Goal: Transaction & Acquisition: Download file/media

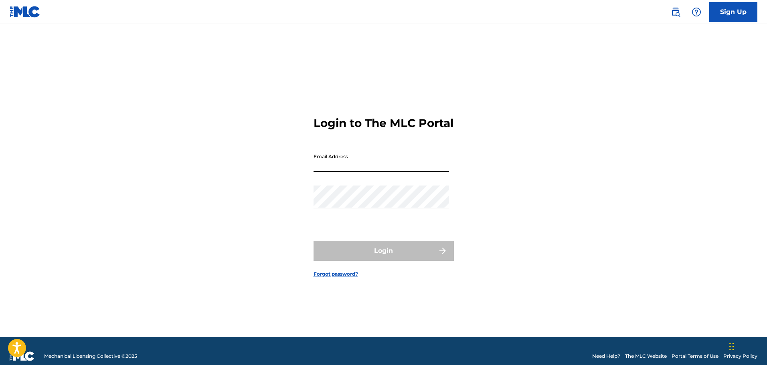
click at [352, 169] on input "Email Address" at bounding box center [382, 161] width 136 height 23
click at [235, 165] on div "Login to The MLC Portal Email Address Password Login Forgot password?" at bounding box center [383, 190] width 561 height 293
click at [339, 169] on input "Email Address" at bounding box center [382, 161] width 136 height 23
type input "[PERSON_NAME][EMAIL_ADDRESS][PERSON_NAME][DOMAIN_NAME]"
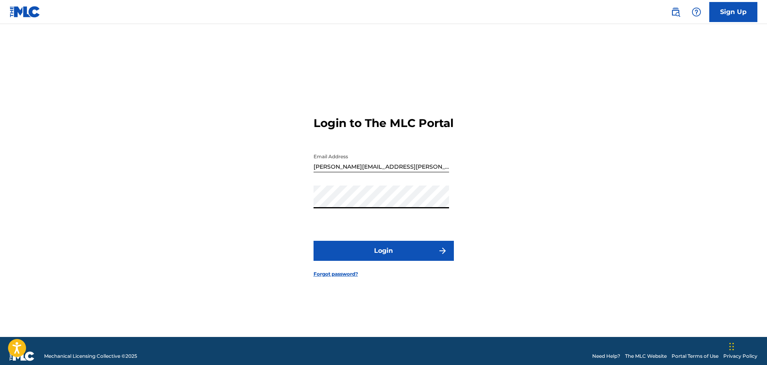
click at [373, 251] on button "Login" at bounding box center [384, 251] width 140 height 20
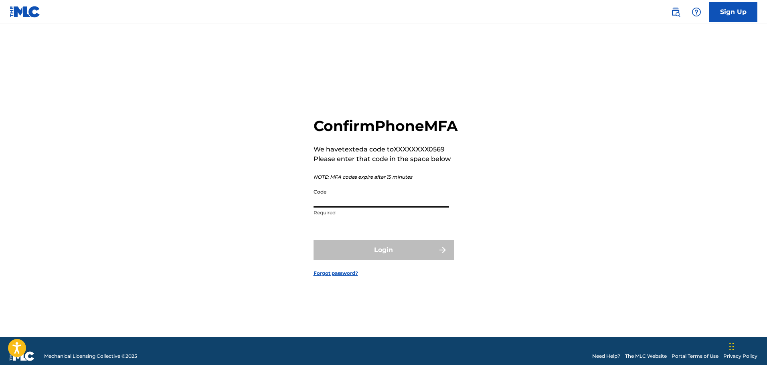
click at [355, 208] on input "Code" at bounding box center [382, 196] width 136 height 23
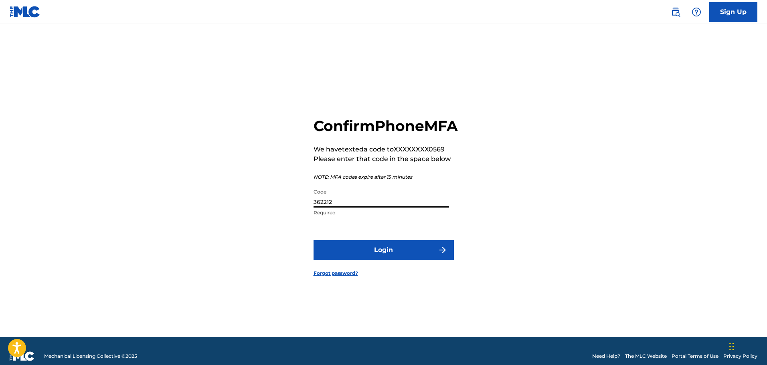
type input "362212"
click at [314, 240] on button "Login" at bounding box center [384, 250] width 140 height 20
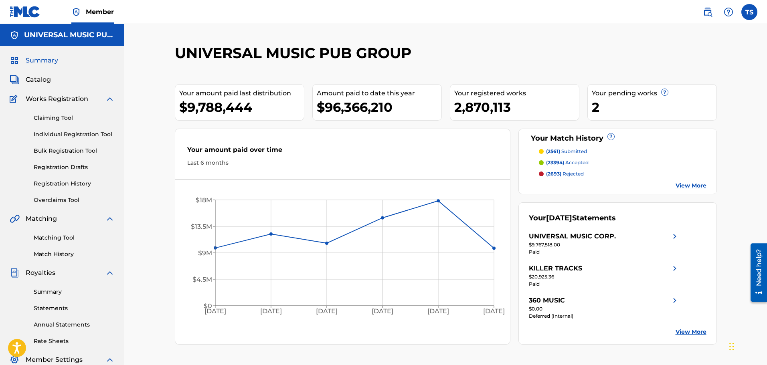
click at [63, 309] on link "Statements" at bounding box center [74, 308] width 81 height 8
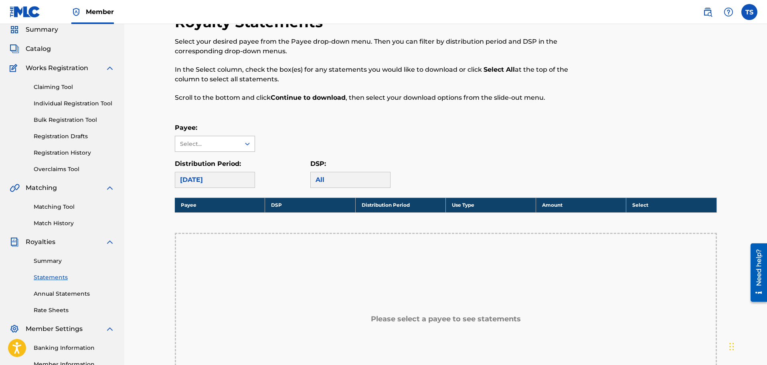
scroll to position [40, 0]
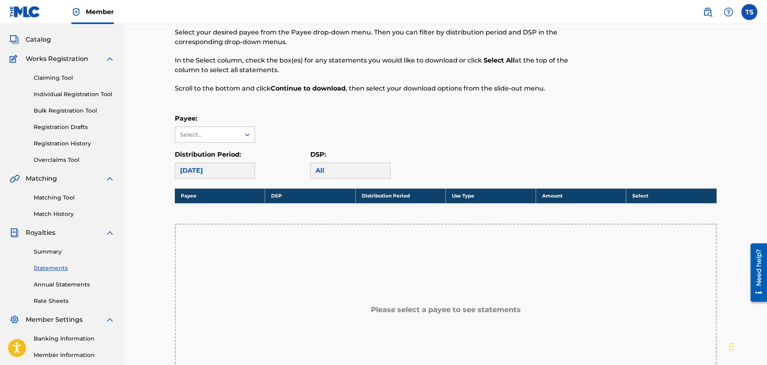
click at [233, 131] on div "Select..." at bounding box center [207, 135] width 55 height 8
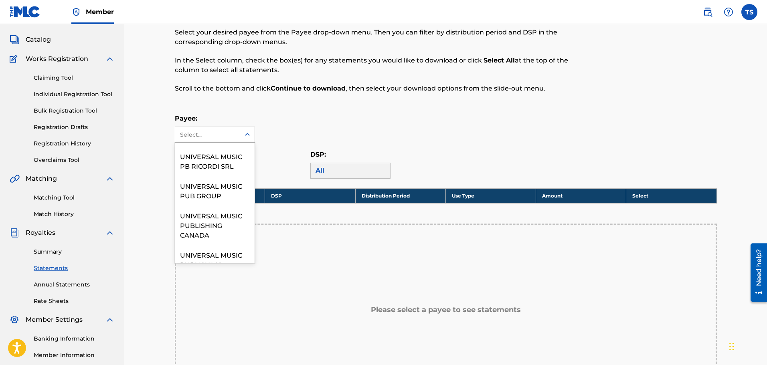
scroll to position [842, 0]
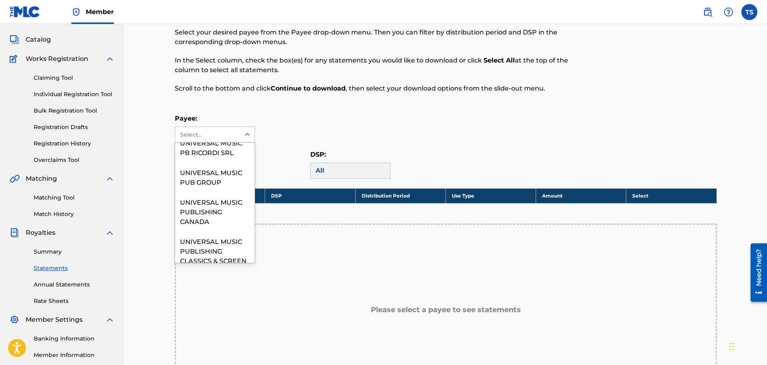
click at [215, 132] on div "UNIVERSAL MUSIC CORP." at bounding box center [214, 118] width 79 height 30
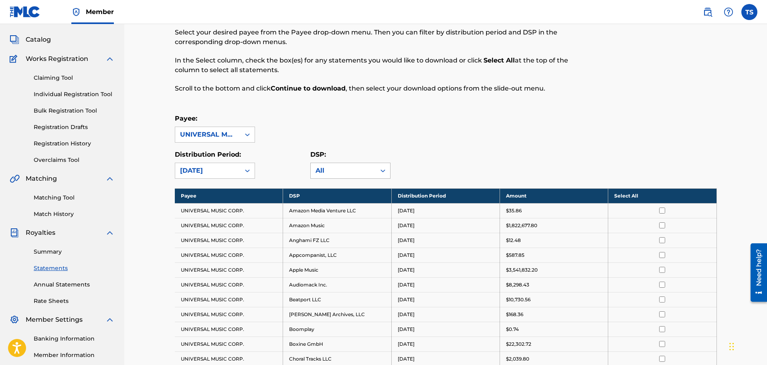
click at [353, 172] on div "All" at bounding box center [343, 171] width 55 height 10
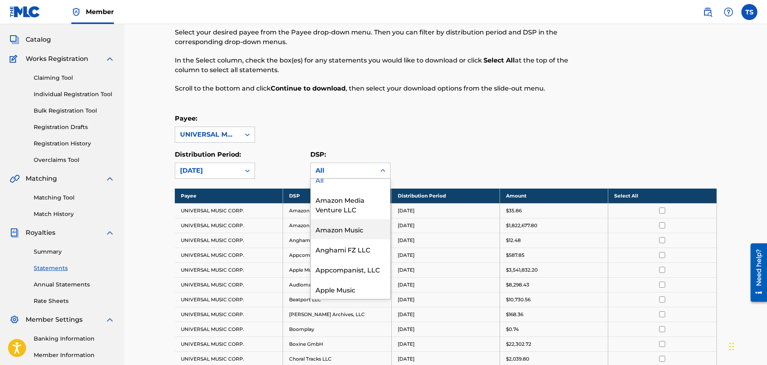
scroll to position [0, 0]
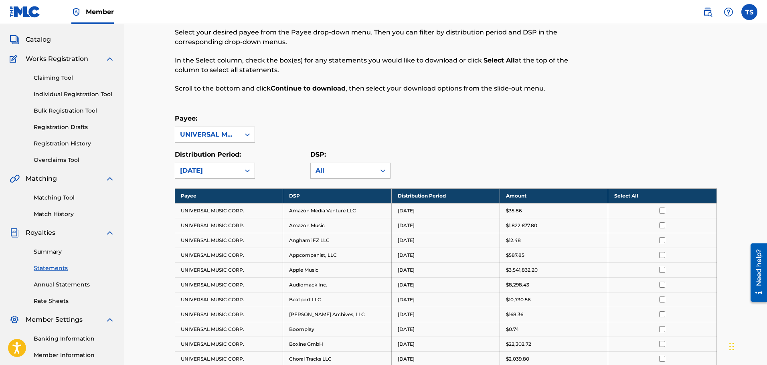
click at [326, 169] on div "All" at bounding box center [343, 171] width 55 height 10
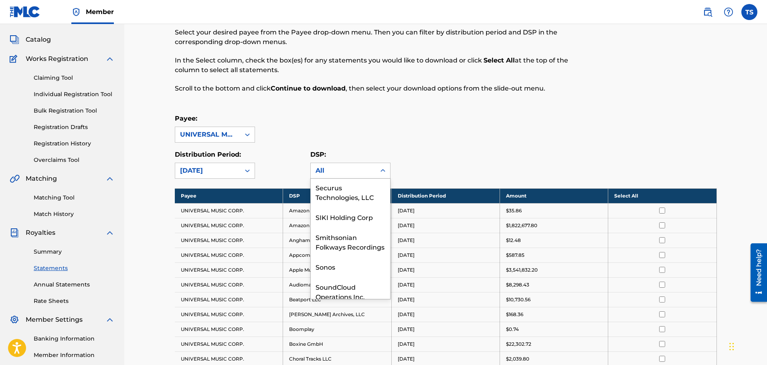
scroll to position [1123, 0]
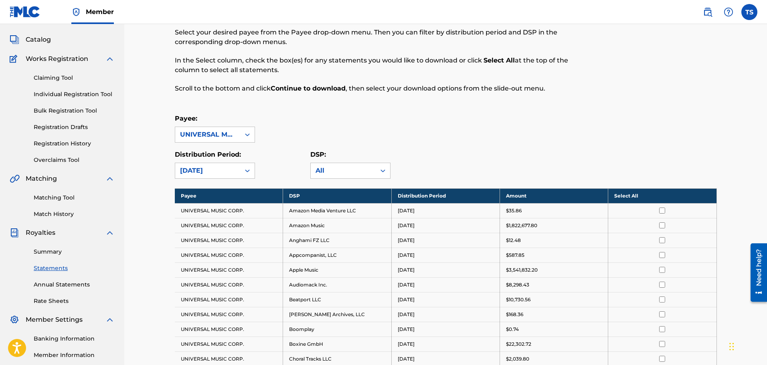
click at [435, 122] on div "Payee: UNIVERSAL MUSIC CORP." at bounding box center [446, 128] width 542 height 29
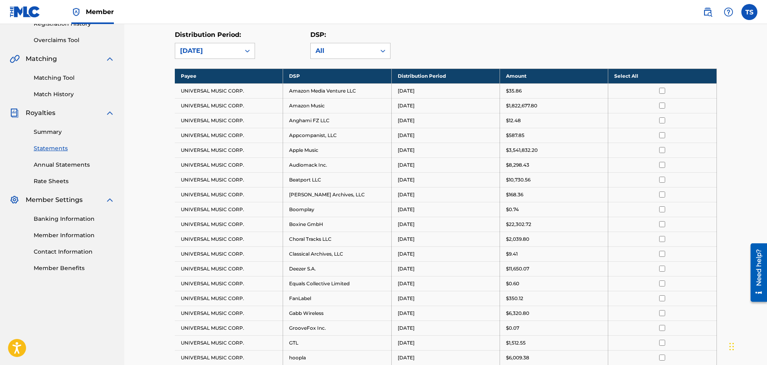
scroll to position [160, 0]
click at [63, 178] on link "Rate Sheets" at bounding box center [74, 181] width 81 height 8
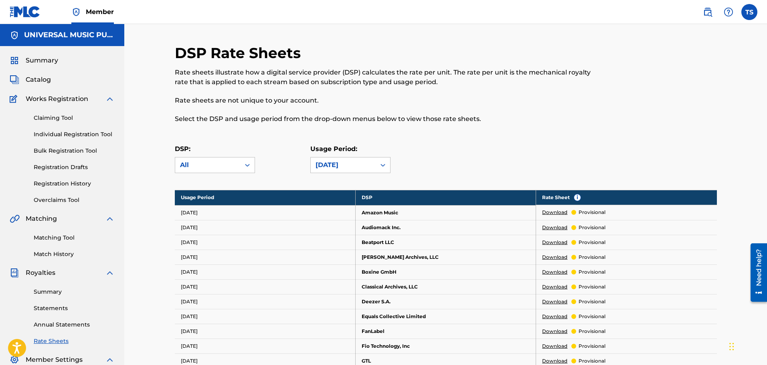
scroll to position [40, 0]
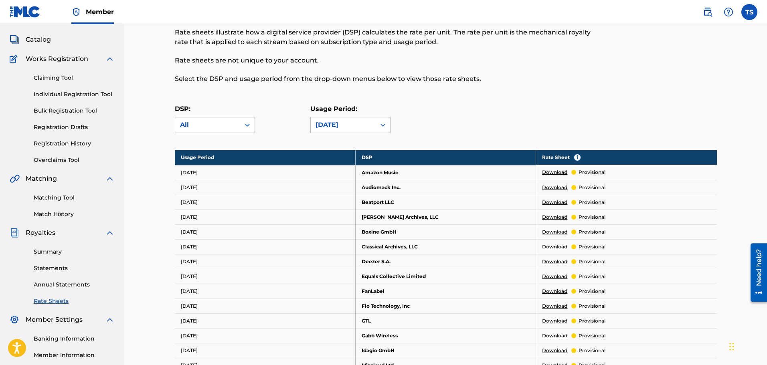
click at [218, 128] on div "All" at bounding box center [207, 125] width 55 height 10
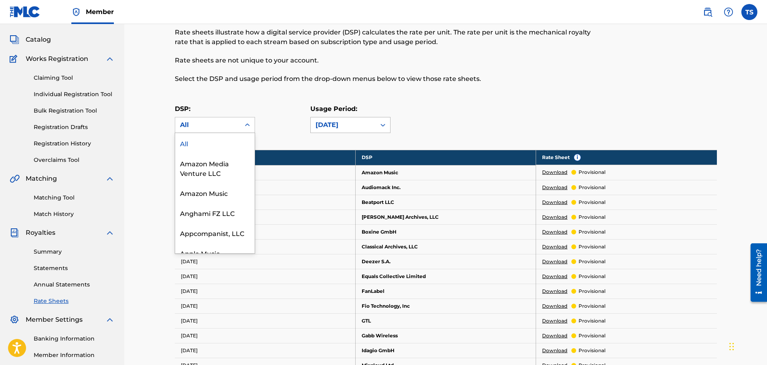
click at [327, 123] on div "[DATE]" at bounding box center [343, 125] width 55 height 10
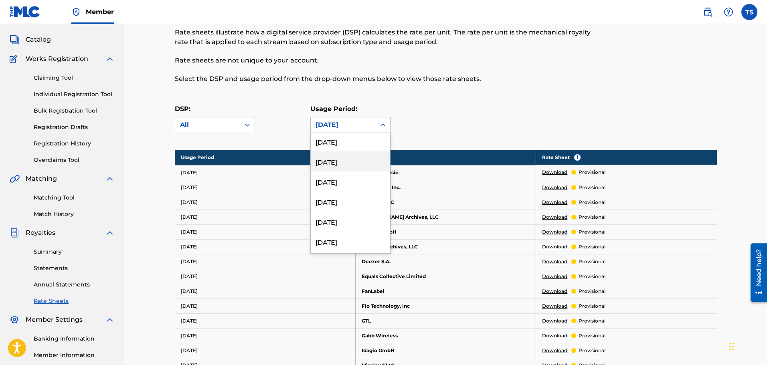
scroll to position [80, 0]
click at [349, 165] on div "[DATE]" at bounding box center [350, 163] width 79 height 20
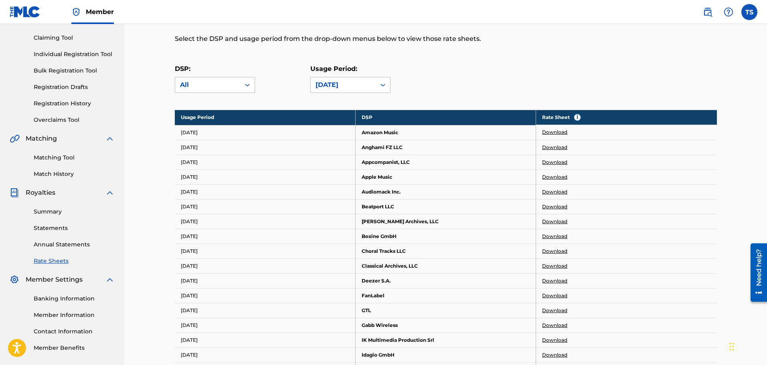
click at [484, 91] on div "DSP: All Usage Period: [DATE]" at bounding box center [446, 82] width 542 height 36
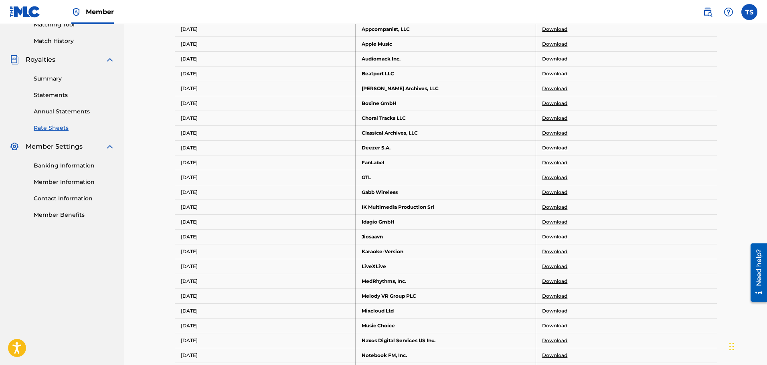
scroll to position [201, 0]
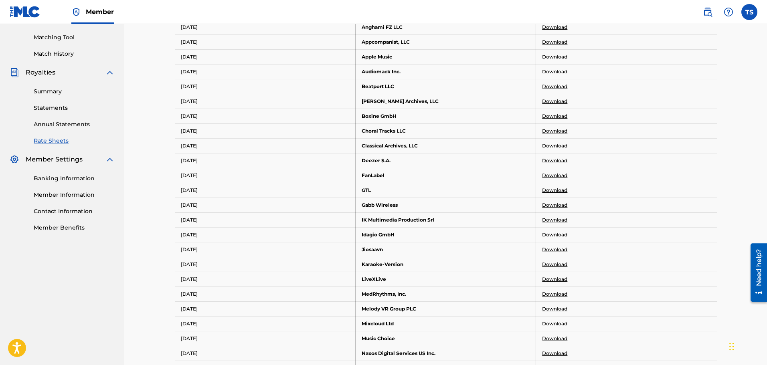
click at [738, 96] on div "DSP Rate Sheets Rate sheets illustrate how a digital service provider (DSP) cal…" at bounding box center [445, 323] width 643 height 999
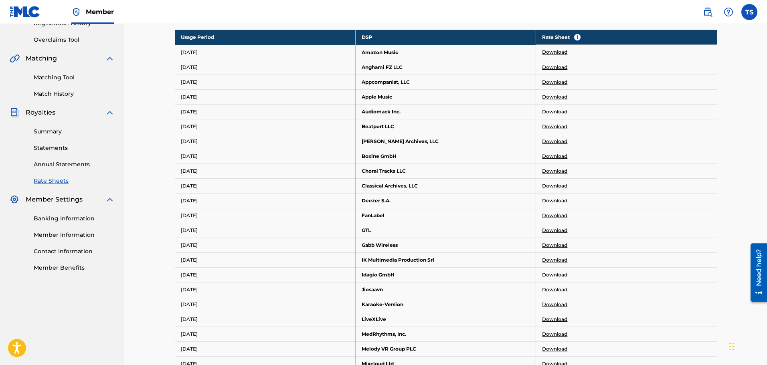
scroll to position [40, 0]
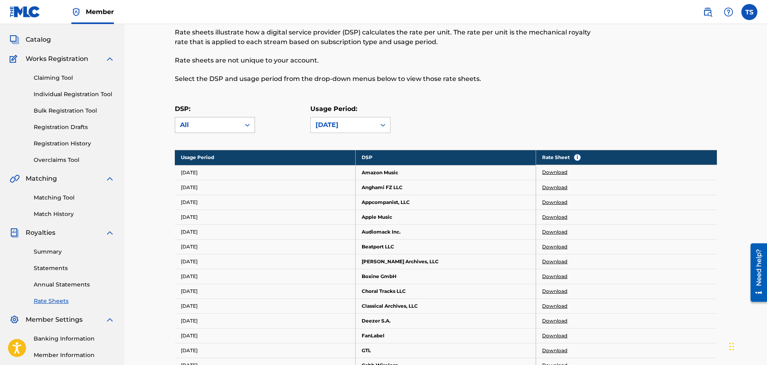
click at [238, 126] on div "All" at bounding box center [207, 125] width 65 height 15
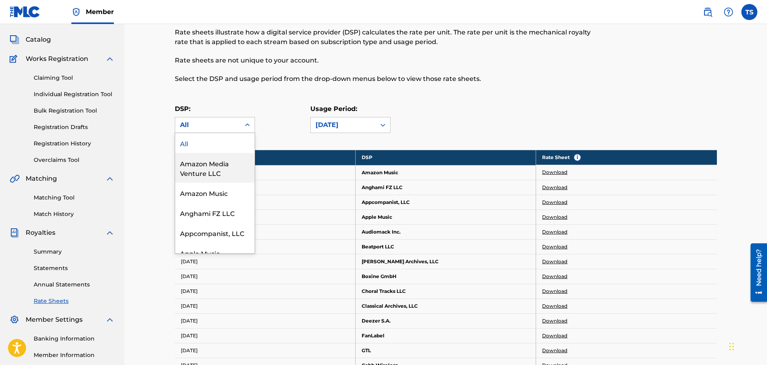
click at [55, 265] on link "Statements" at bounding box center [74, 268] width 81 height 8
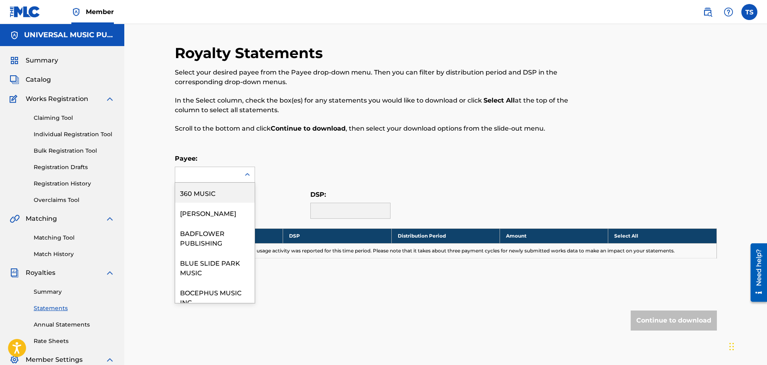
click at [233, 172] on div at bounding box center [207, 174] width 65 height 15
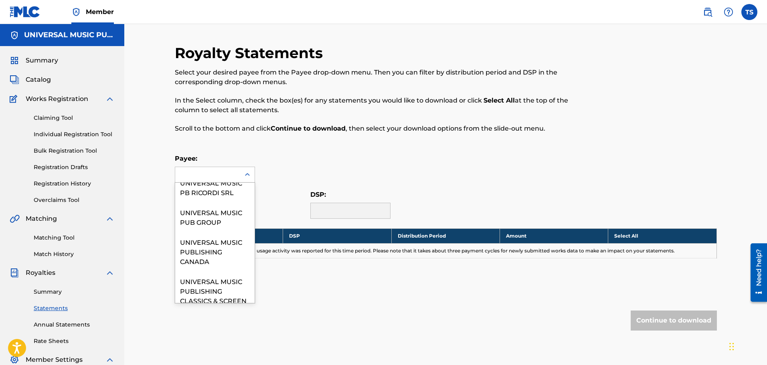
scroll to position [802, 0]
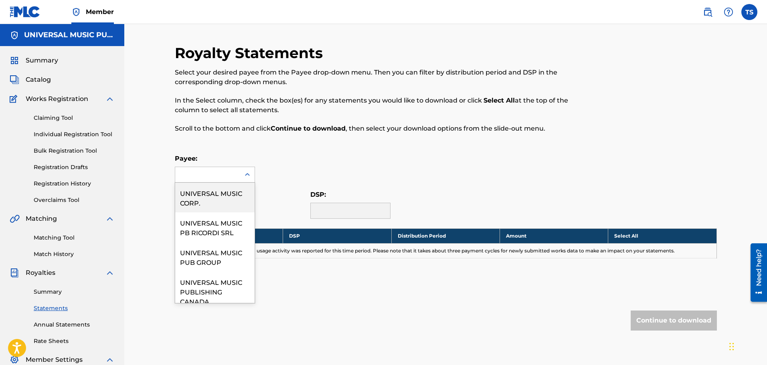
click at [215, 213] on div "UNIVERSAL MUSIC CORP." at bounding box center [214, 198] width 79 height 30
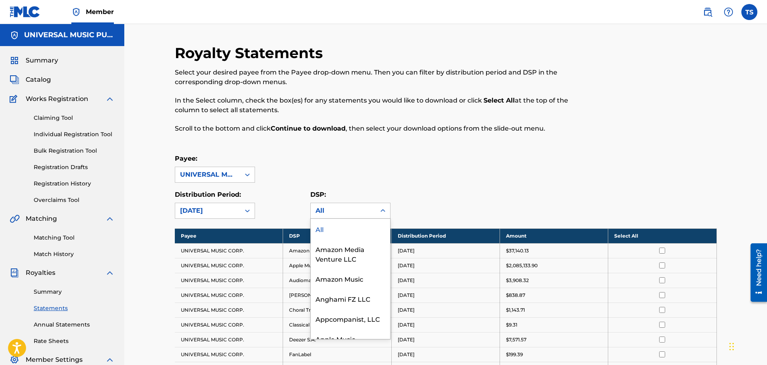
click at [336, 213] on div "All" at bounding box center [343, 211] width 55 height 10
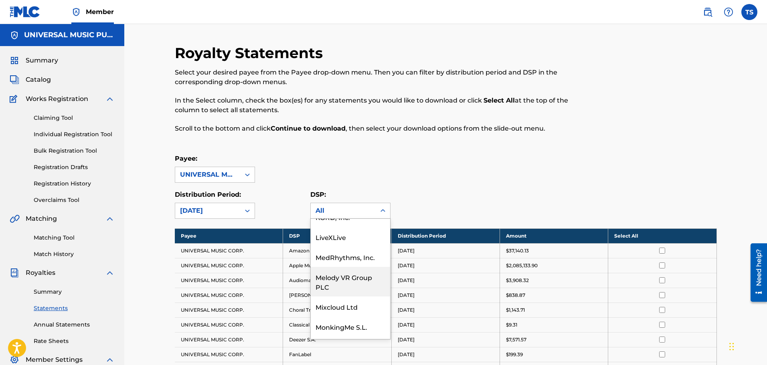
click at [340, 281] on div "Melody VR Group PLC" at bounding box center [350, 282] width 79 height 30
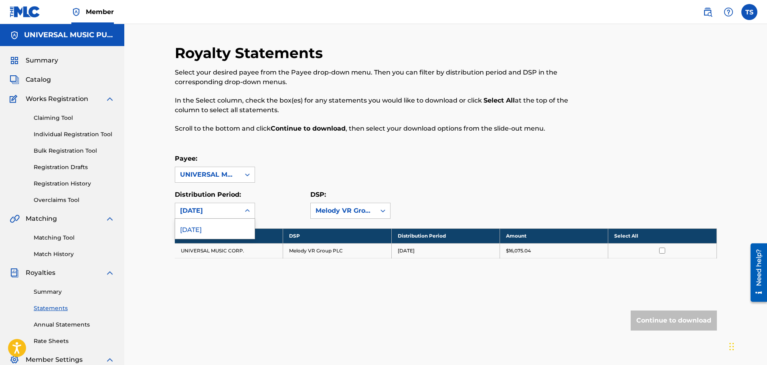
click at [223, 209] on div "[DATE]" at bounding box center [207, 211] width 55 height 10
click at [292, 206] on div "Distribution Period: [DATE]" at bounding box center [243, 204] width 136 height 29
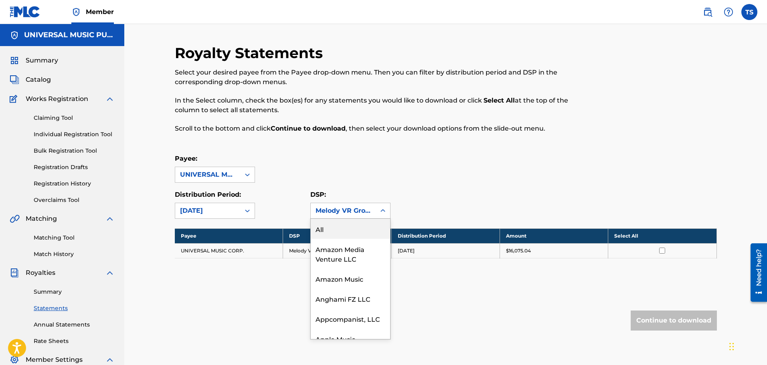
click at [330, 208] on div "Melody VR Group PLC" at bounding box center [343, 211] width 55 height 10
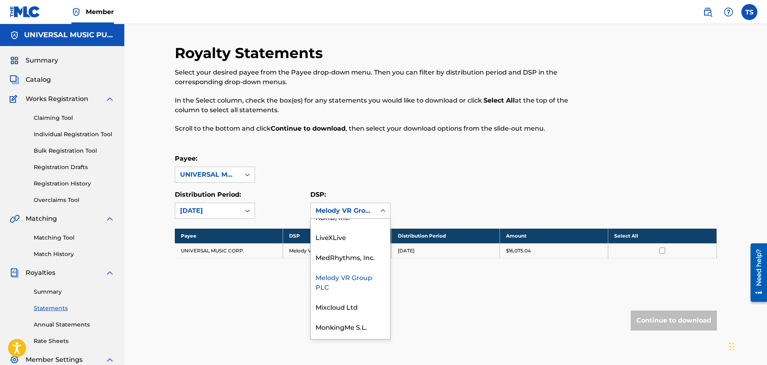
click at [342, 278] on div "Melody VR Group PLC" at bounding box center [350, 282] width 79 height 30
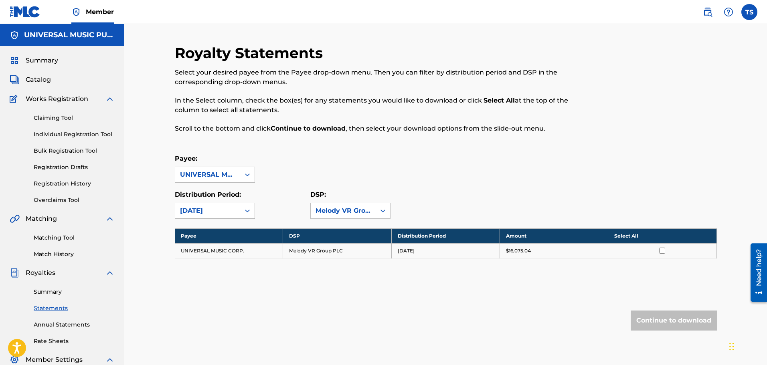
click at [219, 208] on div "[DATE]" at bounding box center [207, 211] width 55 height 10
click at [290, 205] on div "Distribution Period: 1 result available. Use Up and Down to choose options, pre…" at bounding box center [243, 204] width 136 height 29
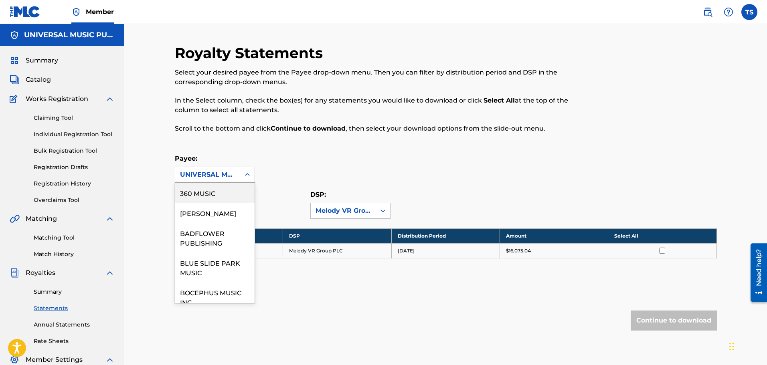
click at [223, 179] on div "UNIVERSAL MUSIC CORP." at bounding box center [207, 175] width 55 height 10
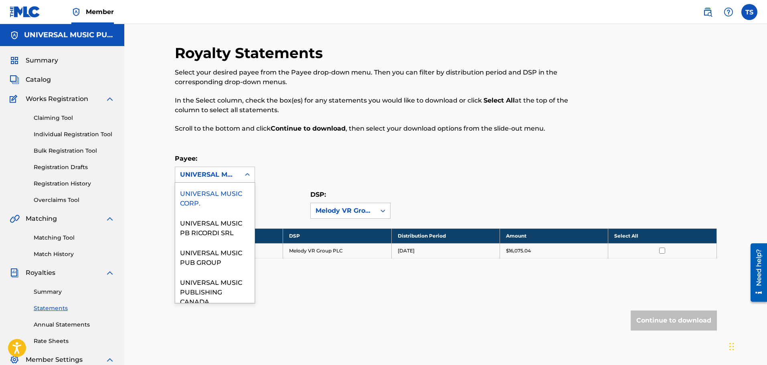
click at [222, 213] on div "UNIVERSAL MUSIC CORP." at bounding box center [214, 198] width 79 height 30
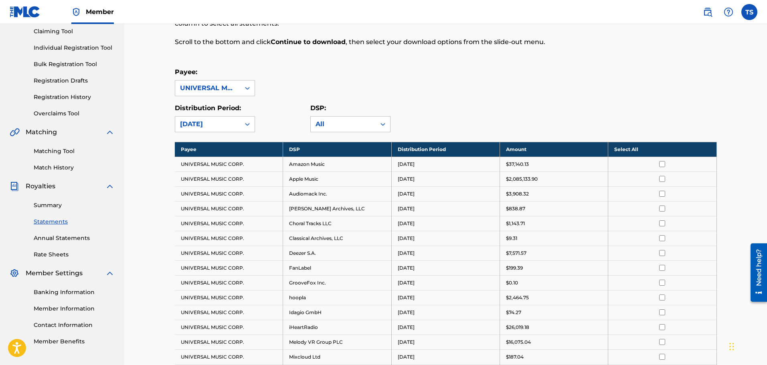
scroll to position [0, 0]
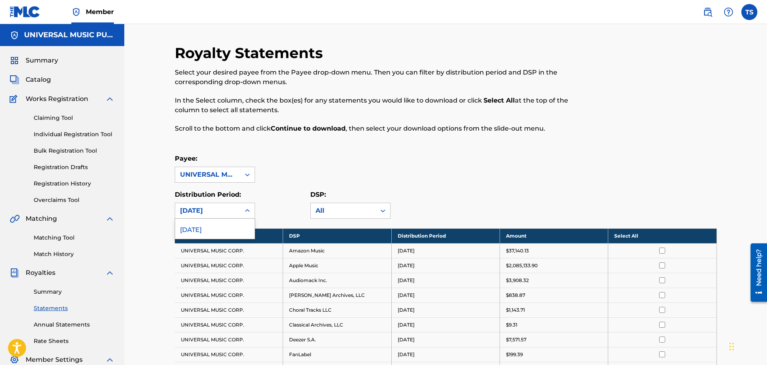
click at [215, 209] on div "[DATE]" at bounding box center [207, 211] width 55 height 10
click at [291, 182] on div "Payee: UNIVERSAL MUSIC CORP." at bounding box center [446, 168] width 542 height 29
click at [52, 293] on link "Summary" at bounding box center [74, 292] width 81 height 8
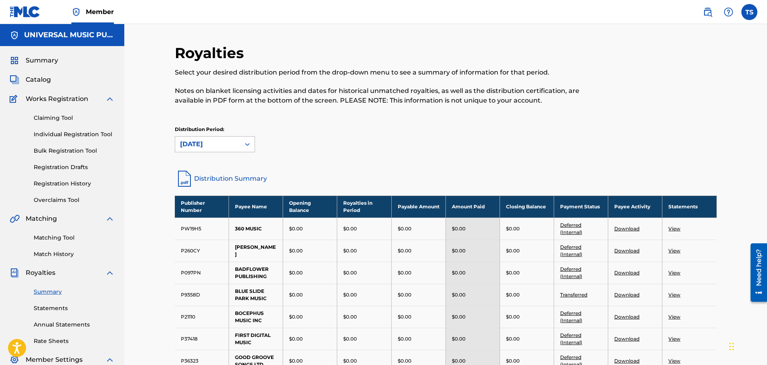
click at [210, 145] on div "[DATE]" at bounding box center [207, 145] width 55 height 10
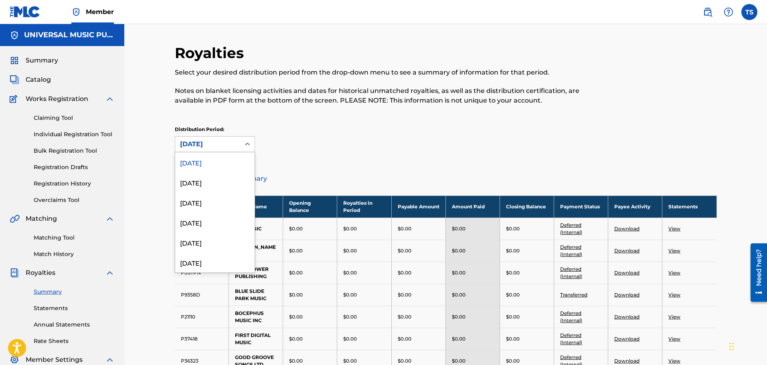
click at [210, 145] on div "[DATE]" at bounding box center [207, 145] width 55 height 10
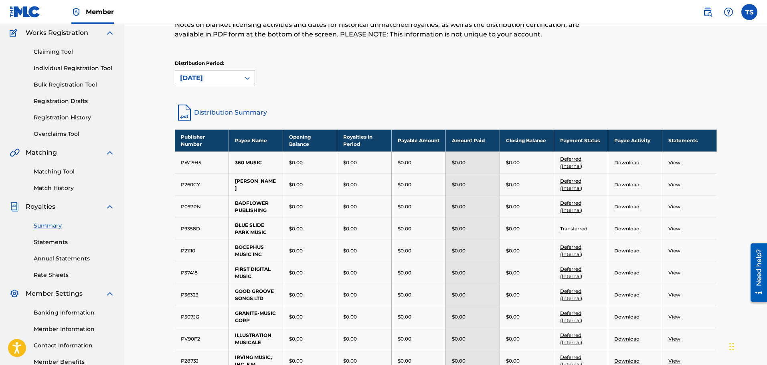
scroll to position [80, 0]
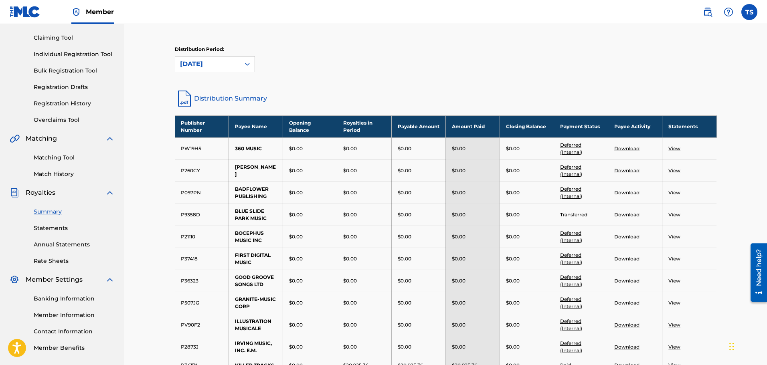
click at [55, 227] on link "Statements" at bounding box center [74, 228] width 81 height 8
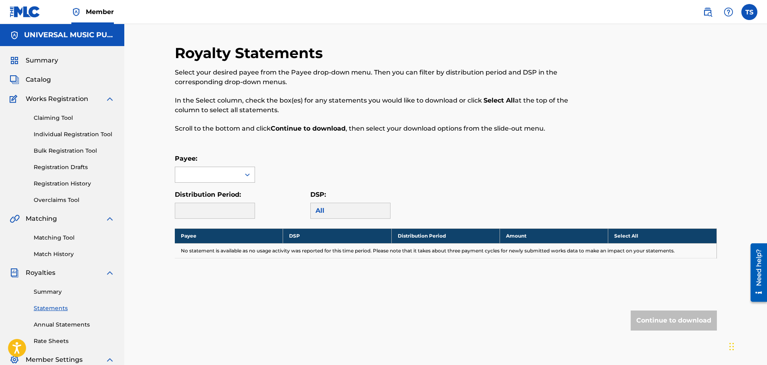
click at [235, 174] on div at bounding box center [207, 174] width 65 height 15
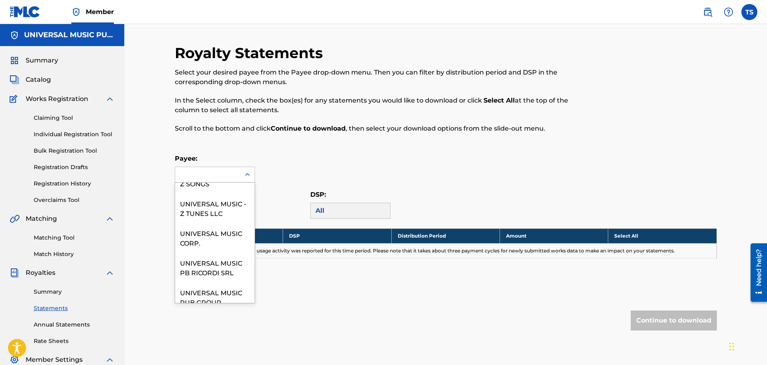
scroll to position [802, 0]
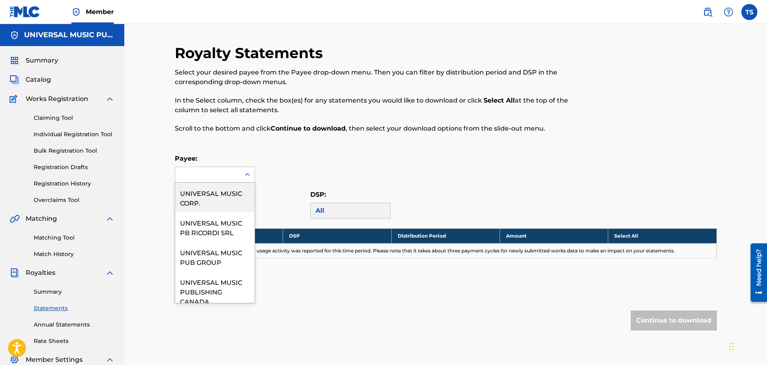
click at [225, 213] on div "UNIVERSAL MUSIC CORP." at bounding box center [214, 198] width 79 height 30
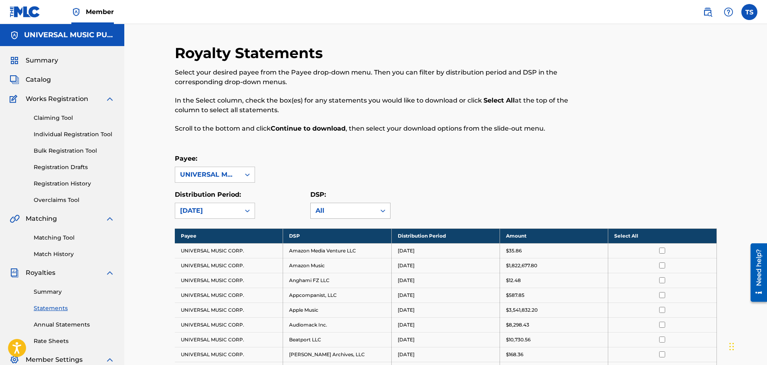
click at [327, 213] on div "All" at bounding box center [343, 211] width 55 height 10
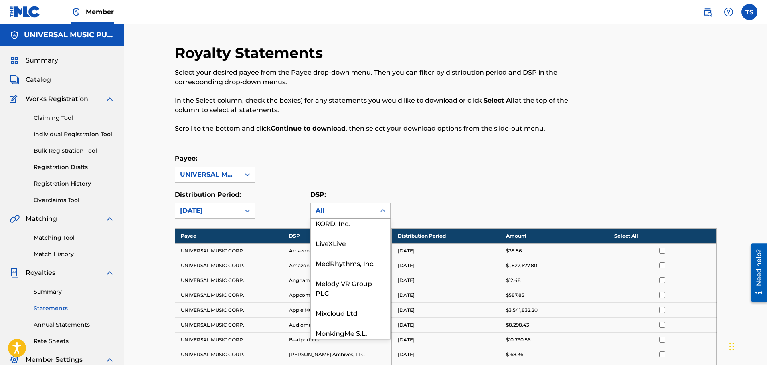
scroll to position [642, 0]
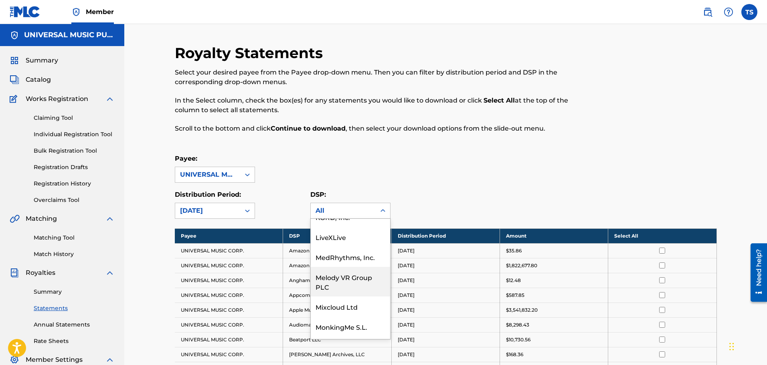
click at [348, 282] on div "Melody VR Group PLC" at bounding box center [350, 282] width 79 height 30
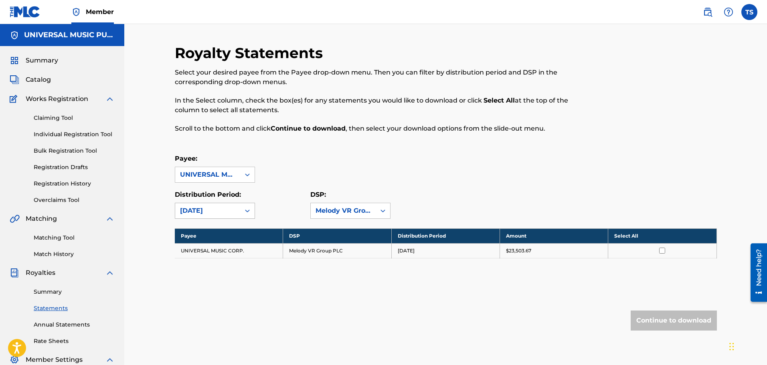
click at [233, 214] on div "[DATE]" at bounding box center [207, 211] width 55 height 10
click at [211, 249] on div "[DATE]" at bounding box center [214, 249] width 79 height 20
click at [224, 205] on div "[DATE]" at bounding box center [207, 210] width 65 height 15
click at [211, 265] on div "[DATE]" at bounding box center [214, 269] width 79 height 20
click at [220, 215] on div "[DATE]" at bounding box center [207, 211] width 55 height 10
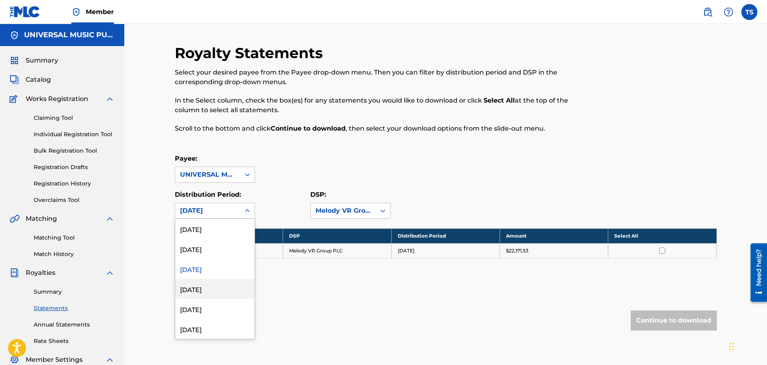
click at [204, 286] on div "[DATE]" at bounding box center [214, 289] width 79 height 20
click at [213, 210] on div "[DATE]" at bounding box center [207, 211] width 55 height 10
click at [205, 311] on div "[DATE]" at bounding box center [214, 309] width 79 height 20
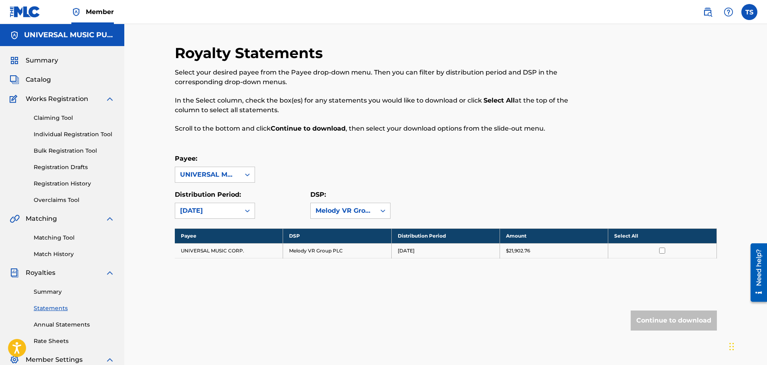
click at [217, 213] on div "[DATE]" at bounding box center [207, 211] width 55 height 10
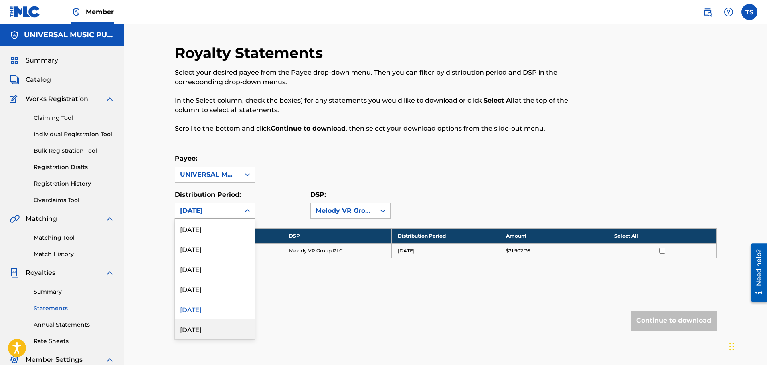
click at [206, 325] on div "[DATE]" at bounding box center [214, 329] width 79 height 20
click at [224, 210] on div "[DATE]" at bounding box center [207, 211] width 55 height 10
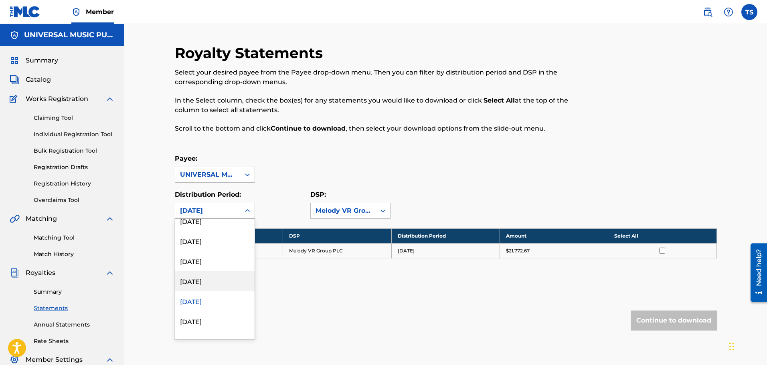
scroll to position [40, 0]
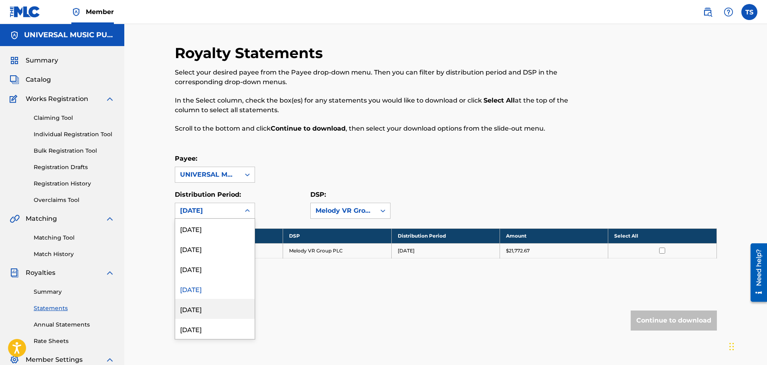
click at [198, 309] on div "[DATE]" at bounding box center [214, 309] width 79 height 20
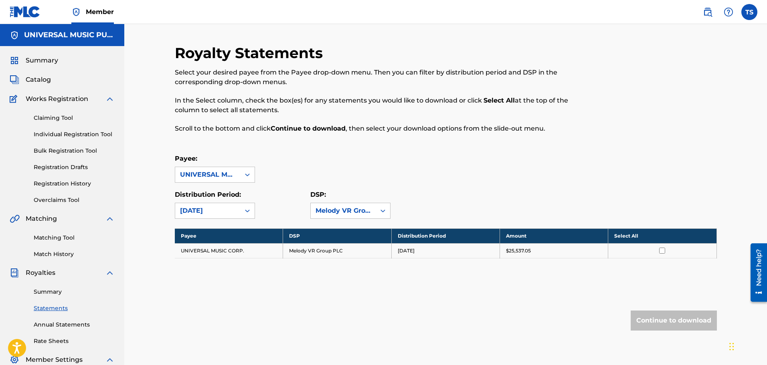
click at [218, 215] on div "[DATE]" at bounding box center [207, 211] width 55 height 10
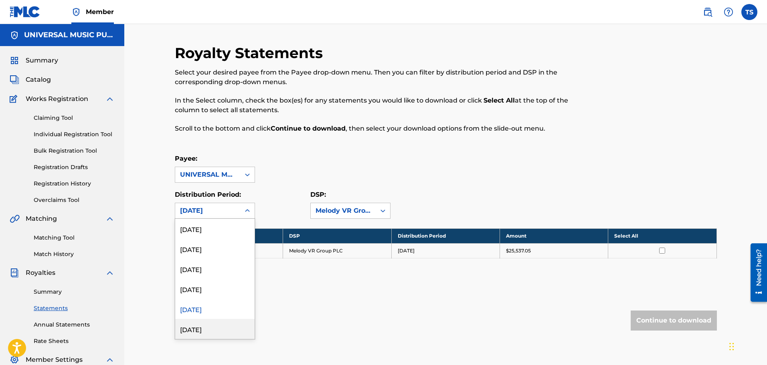
click at [208, 327] on div "[DATE]" at bounding box center [214, 329] width 79 height 20
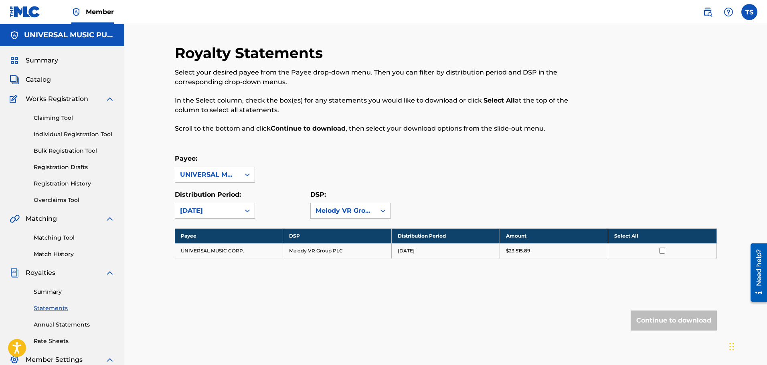
click at [227, 213] on div "[DATE]" at bounding box center [207, 211] width 55 height 10
click at [207, 228] on div "[DATE]" at bounding box center [214, 229] width 79 height 20
click at [221, 209] on div "[DATE]" at bounding box center [207, 211] width 55 height 10
click at [213, 251] on div "[DATE]" at bounding box center [214, 249] width 79 height 20
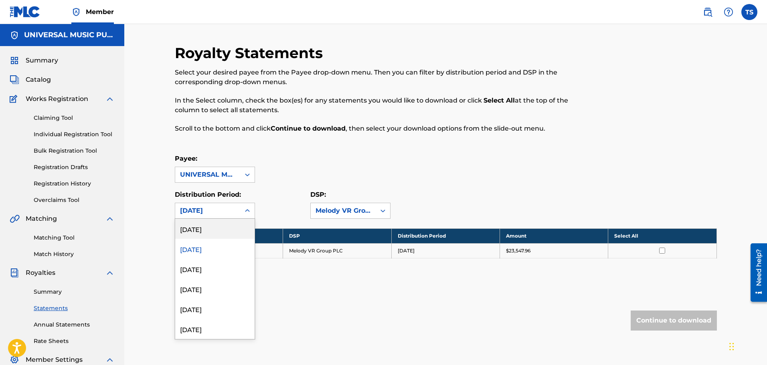
click at [223, 211] on div "[DATE]" at bounding box center [207, 211] width 55 height 10
click at [211, 234] on div "[DATE]" at bounding box center [214, 229] width 79 height 20
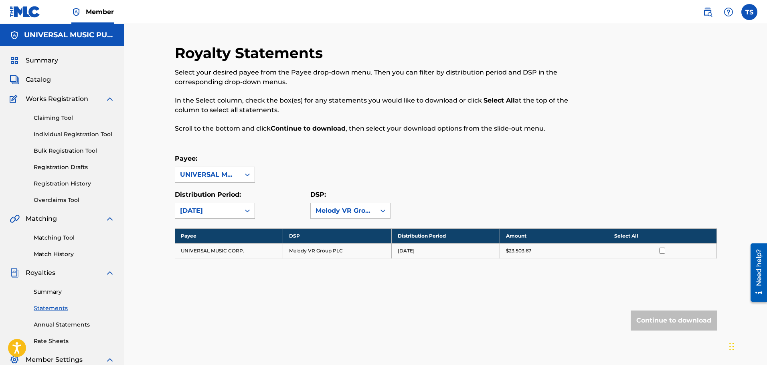
click at [217, 213] on div "[DATE]" at bounding box center [207, 211] width 55 height 10
click at [211, 252] on div "[DATE]" at bounding box center [214, 249] width 79 height 20
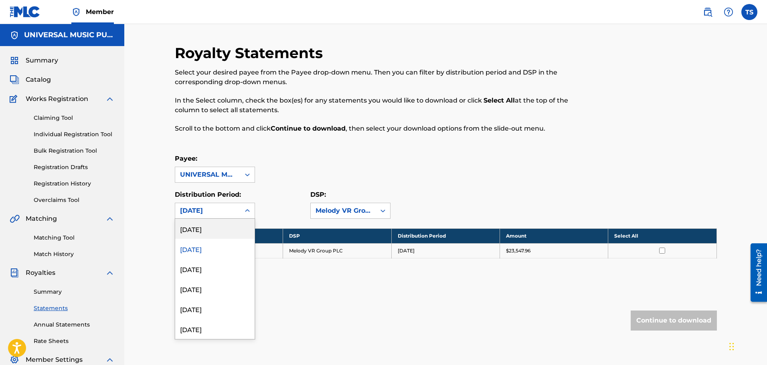
click at [224, 209] on div "[DATE]" at bounding box center [207, 211] width 55 height 10
click at [215, 231] on div "[DATE]" at bounding box center [214, 229] width 79 height 20
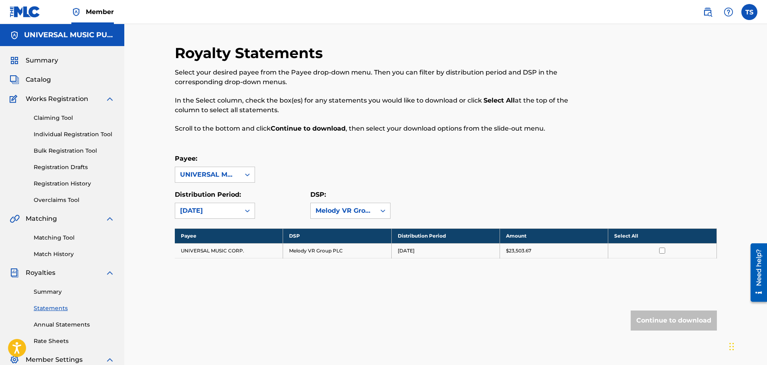
click at [62, 343] on link "Rate Sheets" at bounding box center [74, 341] width 81 height 8
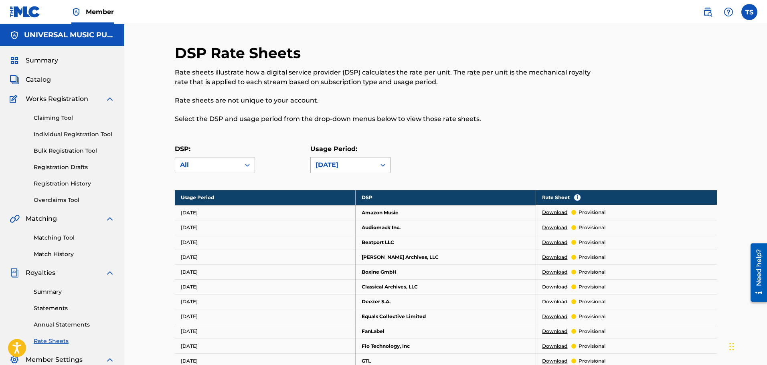
click at [324, 165] on div "[DATE]" at bounding box center [343, 165] width 55 height 10
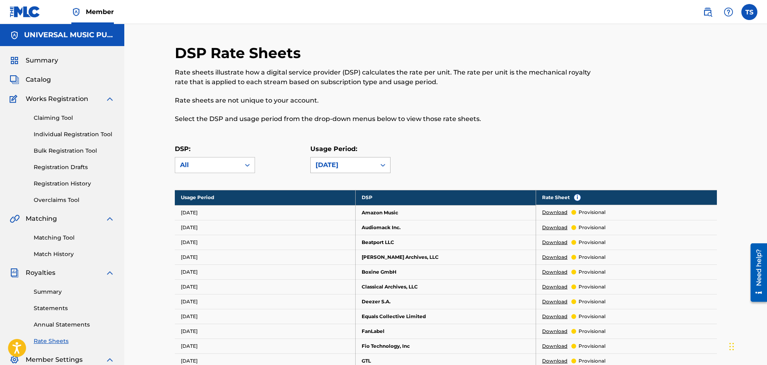
click at [352, 166] on div "[DATE]" at bounding box center [343, 165] width 55 height 10
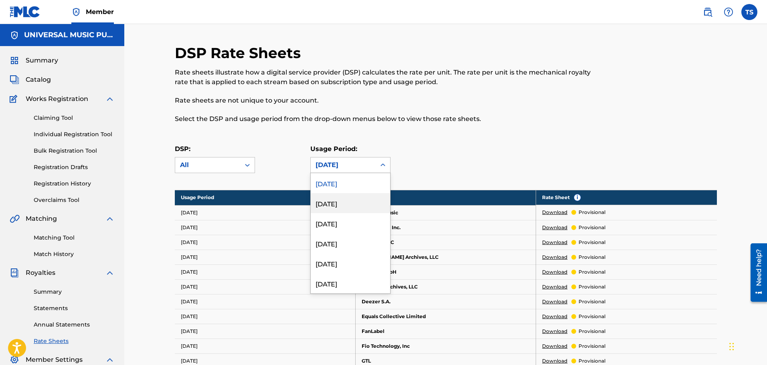
click at [345, 200] on div "[DATE]" at bounding box center [350, 203] width 79 height 20
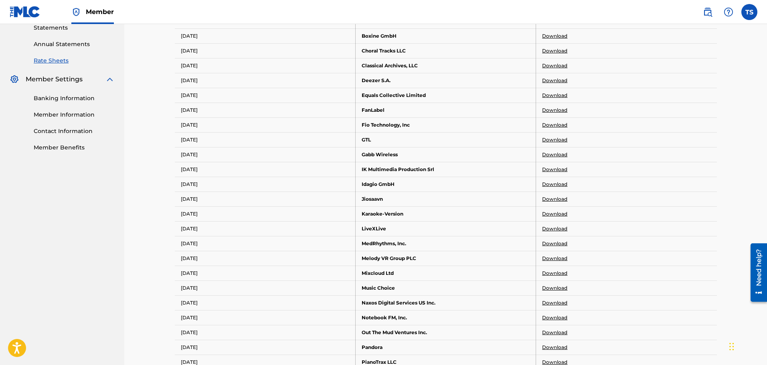
scroll to position [321, 0]
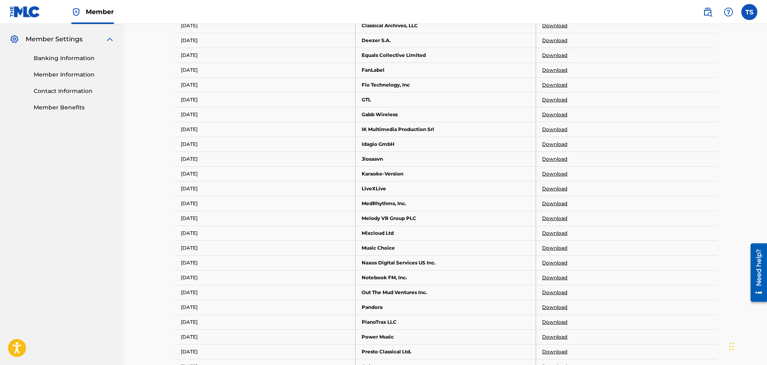
click at [544, 217] on link "Download" at bounding box center [554, 218] width 25 height 7
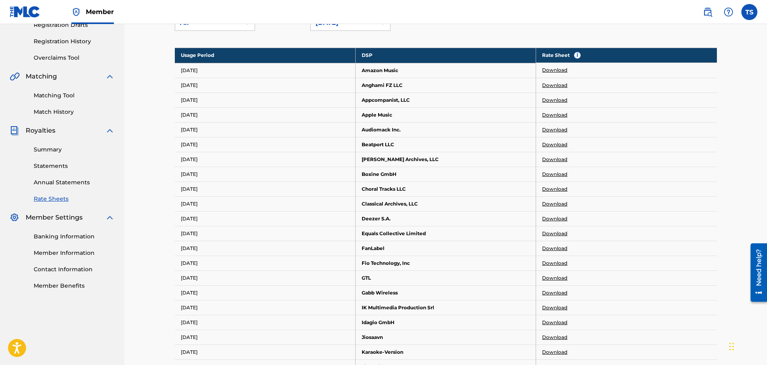
scroll to position [0, 0]
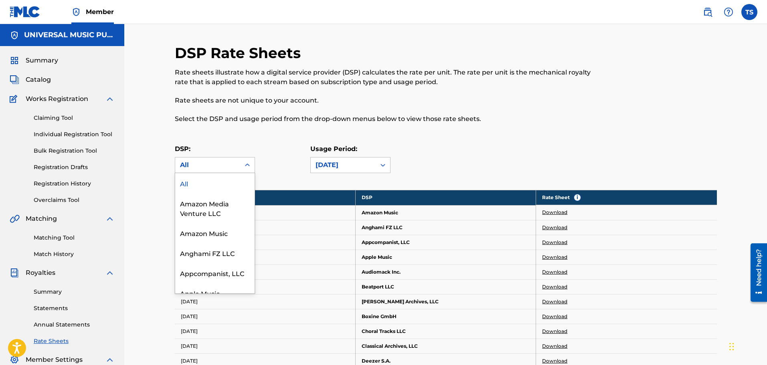
click at [222, 166] on div "All" at bounding box center [207, 165] width 55 height 10
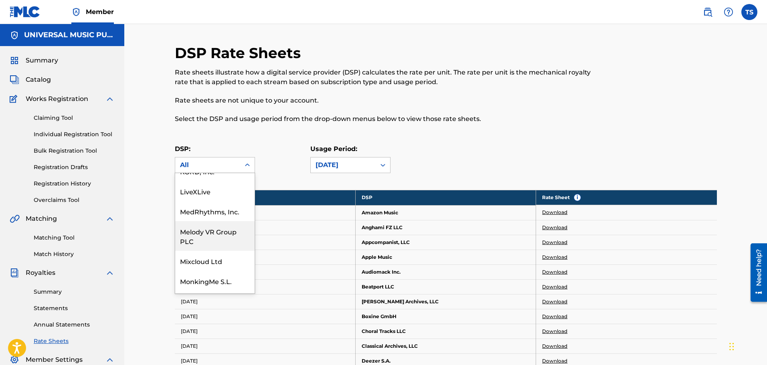
click at [209, 233] on div "Melody VR Group PLC" at bounding box center [214, 236] width 79 height 30
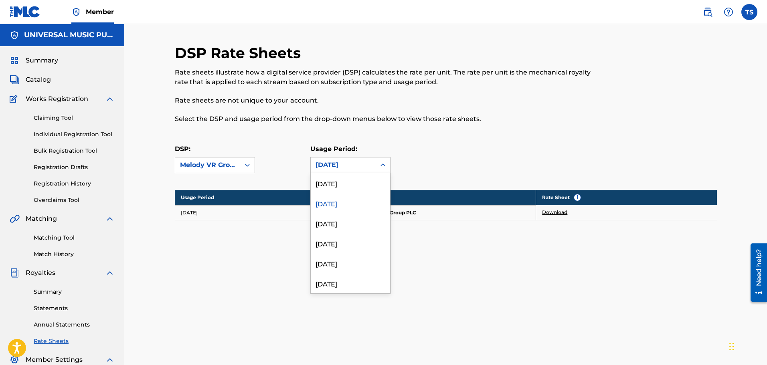
click at [351, 163] on div "[DATE]" at bounding box center [343, 165] width 55 height 10
click at [341, 188] on div "[DATE]" at bounding box center [350, 183] width 79 height 20
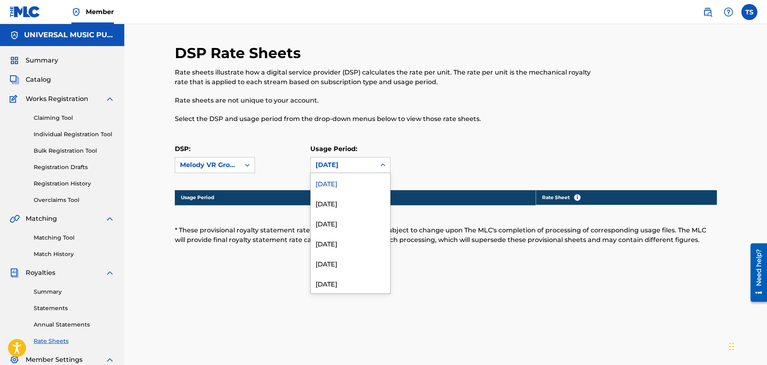
click at [326, 166] on div "[DATE]" at bounding box center [343, 165] width 55 height 10
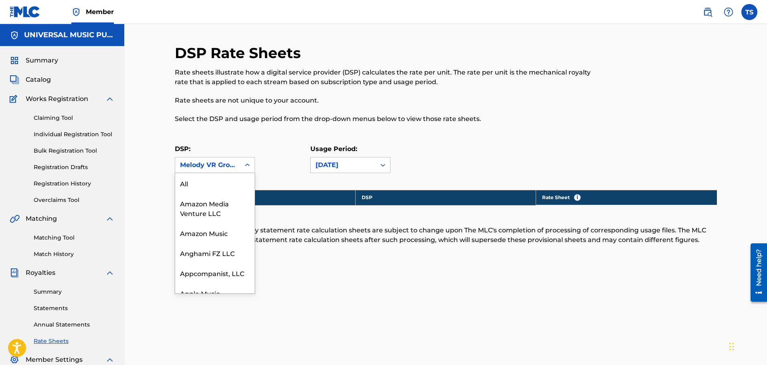
click at [244, 168] on icon at bounding box center [247, 165] width 8 height 8
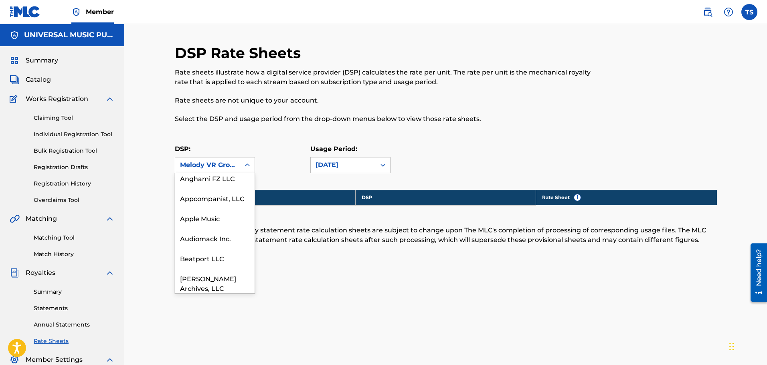
scroll to position [0, 0]
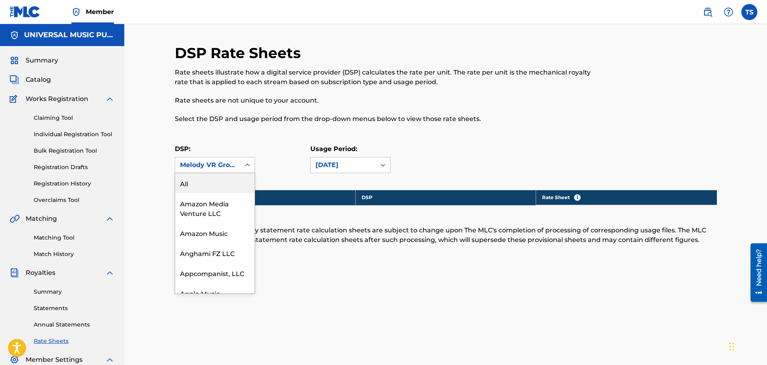
click at [212, 189] on div "All" at bounding box center [214, 183] width 79 height 20
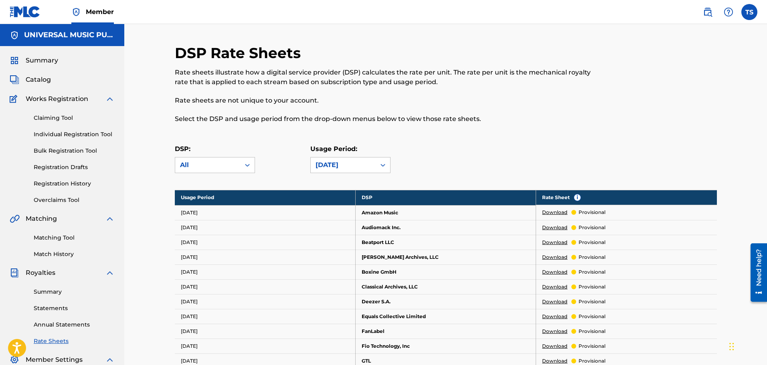
click at [51, 308] on link "Statements" at bounding box center [74, 308] width 81 height 8
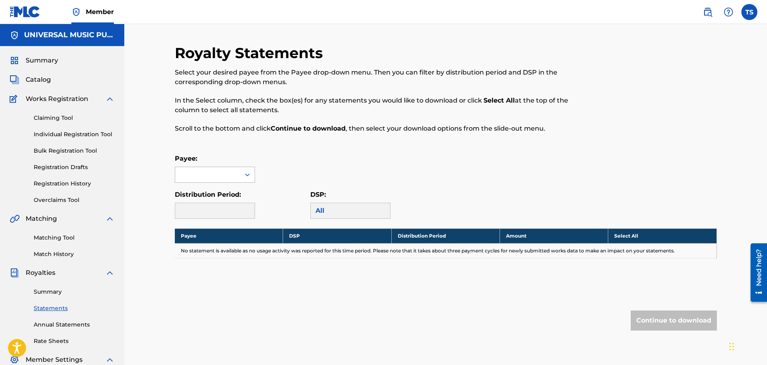
click at [224, 175] on div at bounding box center [207, 174] width 65 height 15
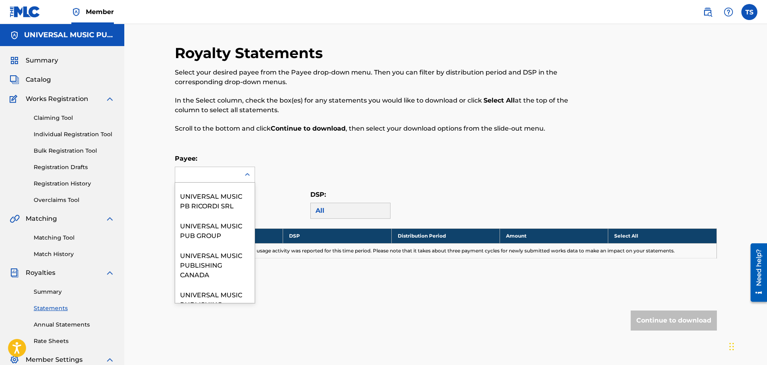
scroll to position [842, 0]
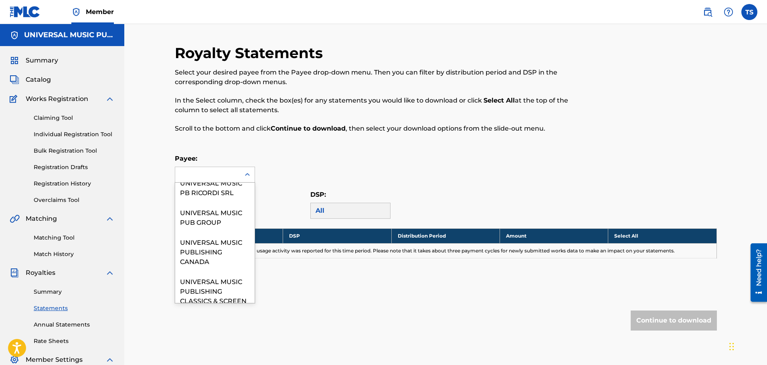
click at [219, 172] on div "UNIVERSAL MUSIC CORP." at bounding box center [214, 158] width 79 height 30
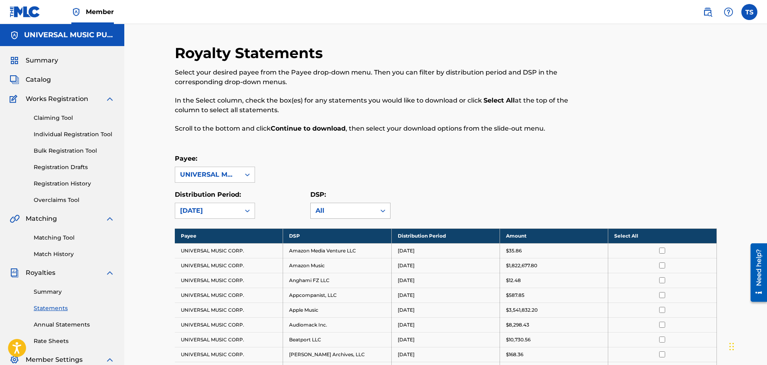
click at [334, 212] on div "All" at bounding box center [343, 211] width 55 height 10
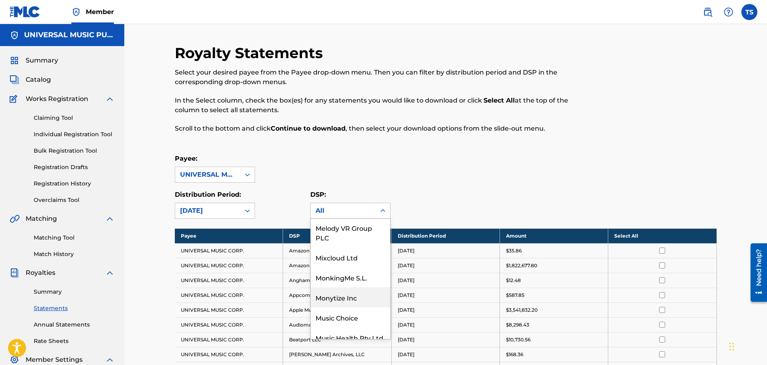
scroll to position [651, 0]
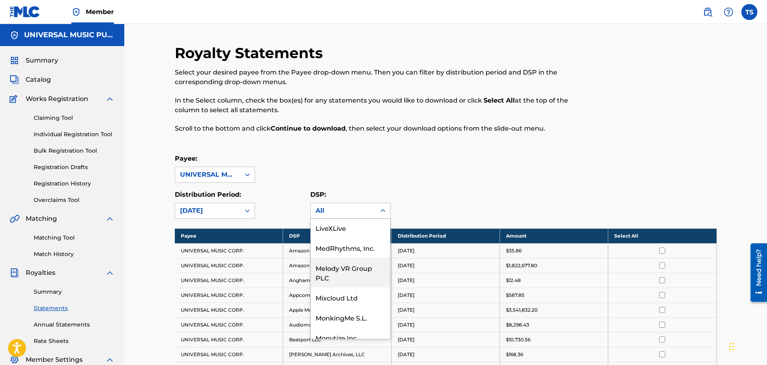
click at [345, 269] on div "Melody VR Group PLC" at bounding box center [350, 273] width 79 height 30
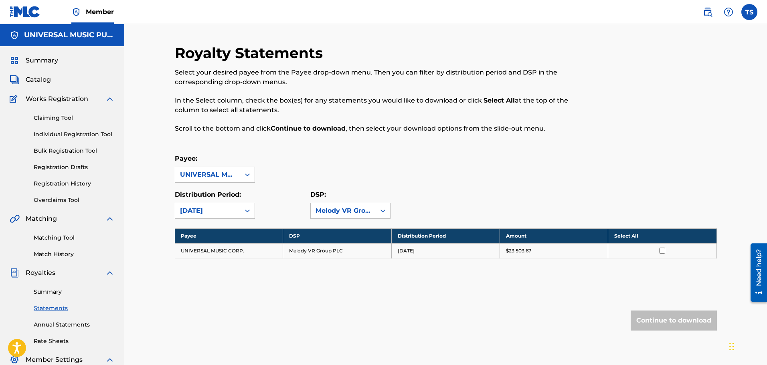
click at [663, 250] on input "checkbox" at bounding box center [662, 251] width 6 height 6
click at [672, 317] on button "Continue to download" at bounding box center [674, 321] width 86 height 20
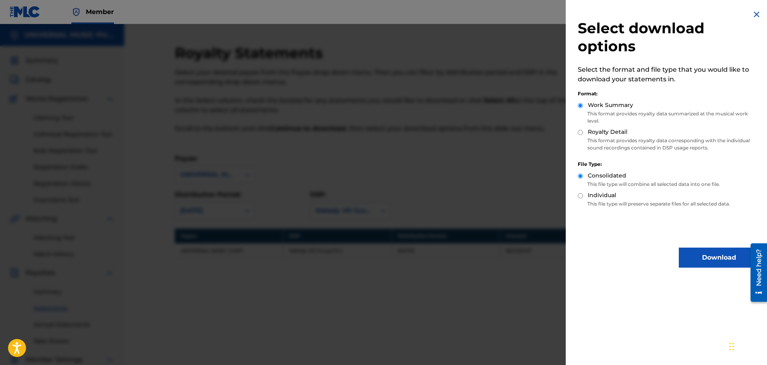
click at [606, 197] on label "Individual" at bounding box center [602, 195] width 28 height 8
click at [583, 197] on input "Individual" at bounding box center [580, 195] width 5 height 5
radio input "true"
click at [614, 137] on p "This format provides royalty data corresponding with the individual sound recor…" at bounding box center [668, 144] width 181 height 14
click at [698, 257] on button "Download" at bounding box center [719, 258] width 80 height 20
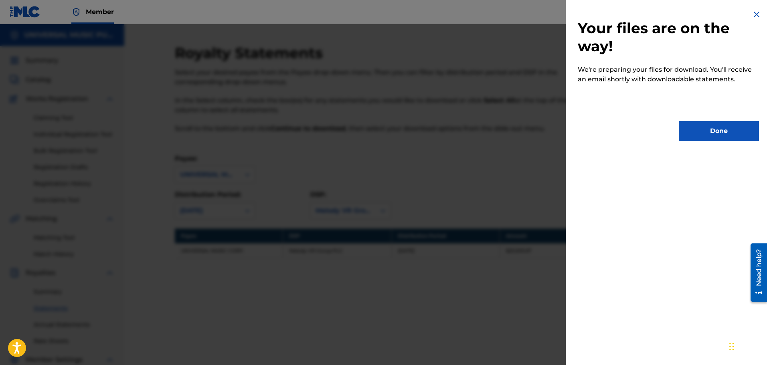
click at [710, 130] on button "Done" at bounding box center [719, 131] width 80 height 20
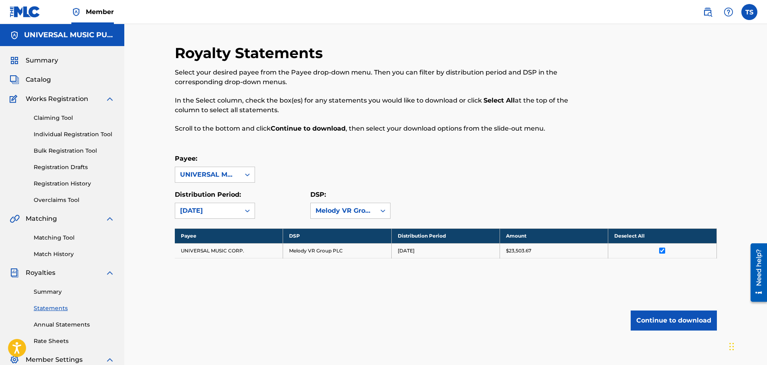
click at [49, 288] on link "Summary" at bounding box center [74, 292] width 81 height 8
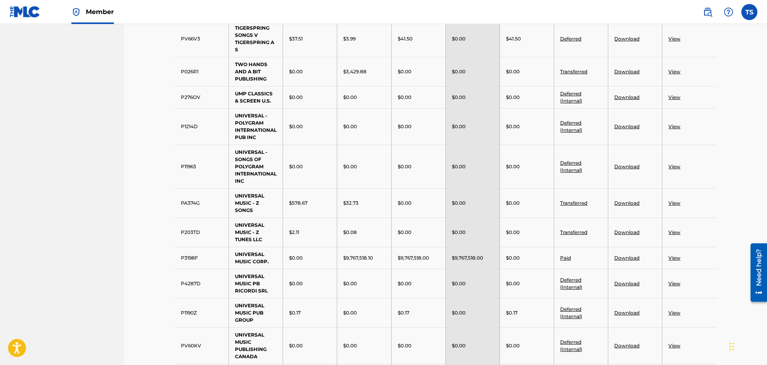
scroll to position [682, 0]
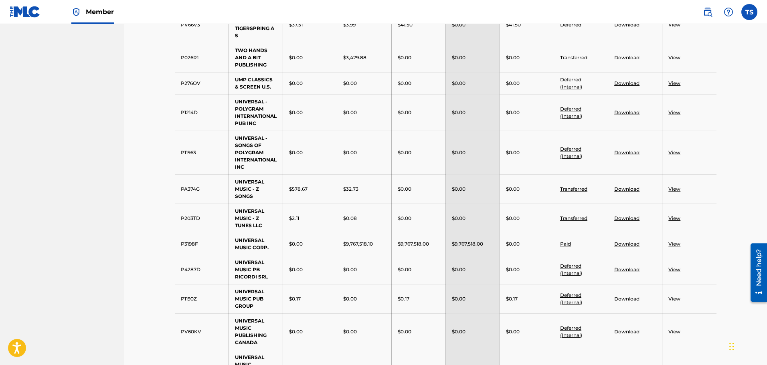
click at [677, 244] on link "View" at bounding box center [675, 244] width 12 height 6
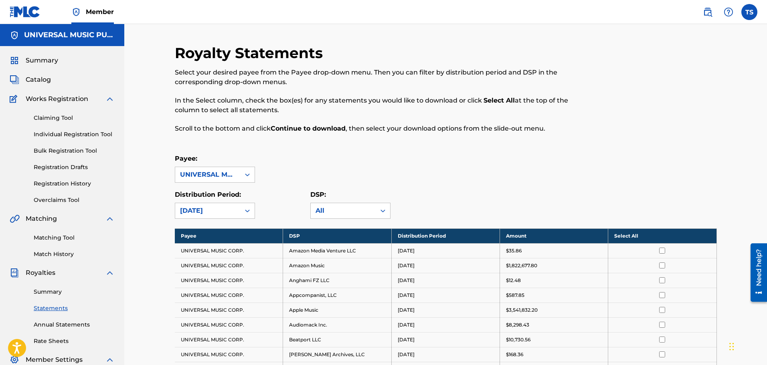
click at [53, 290] on link "Summary" at bounding box center [74, 292] width 81 height 8
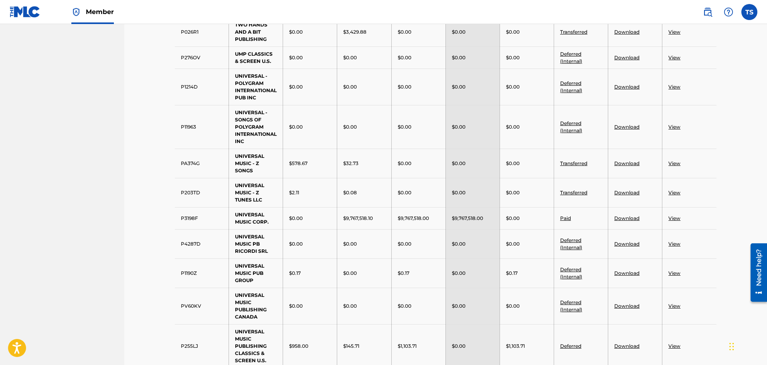
scroll to position [722, 0]
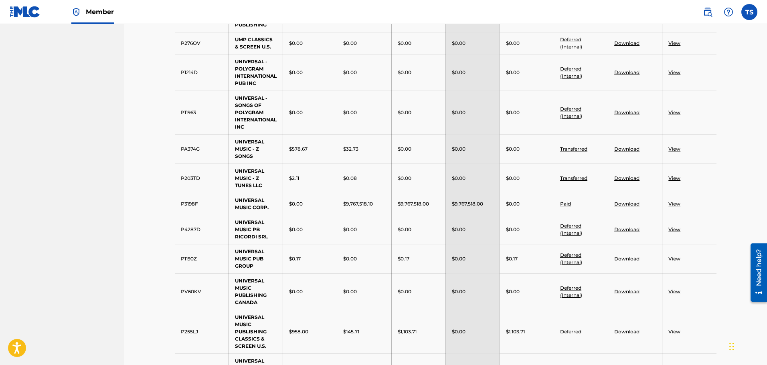
click at [629, 204] on link "Download" at bounding box center [626, 204] width 25 height 6
click at [675, 205] on link "View" at bounding box center [675, 204] width 12 height 6
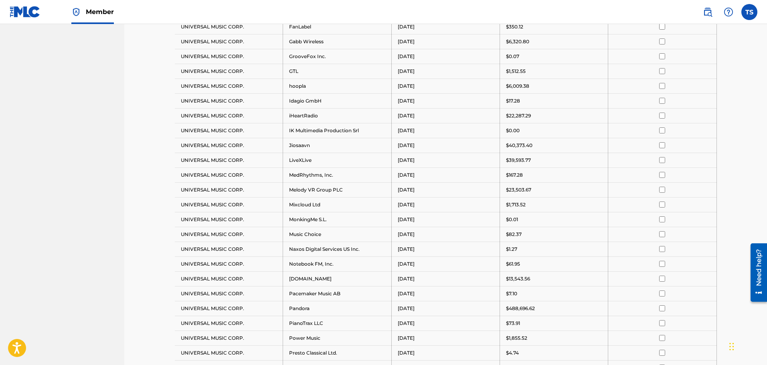
scroll to position [441, 0]
